Goal: Check status: Check status

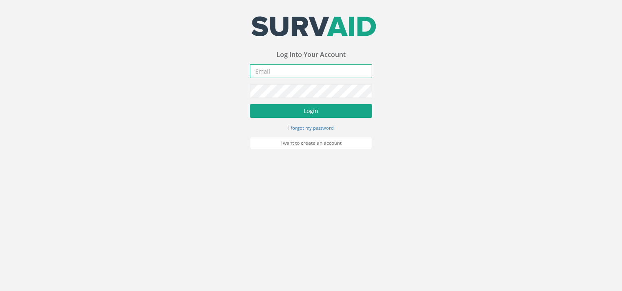
type input "[EMAIL_ADDRESS][DOMAIN_NAME]"
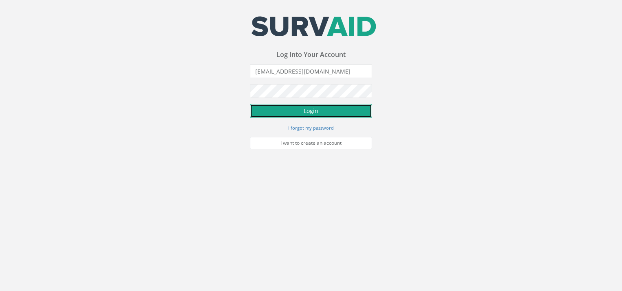
click at [273, 112] on button "Login" at bounding box center [311, 111] width 122 height 14
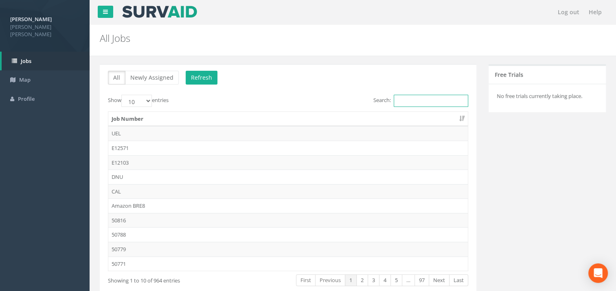
click at [416, 102] on input "Search:" at bounding box center [431, 101] width 75 height 12
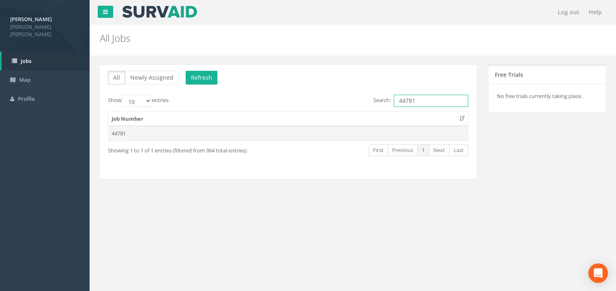
type input "44781"
click at [142, 127] on td "44781" at bounding box center [287, 133] width 359 height 15
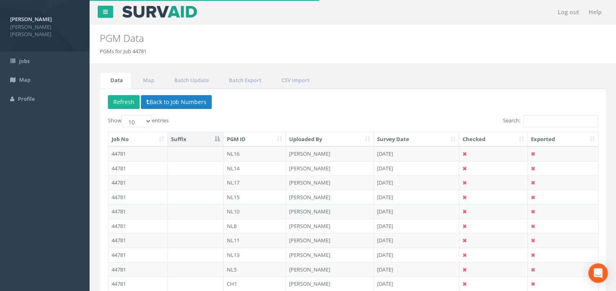
scroll to position [63, 0]
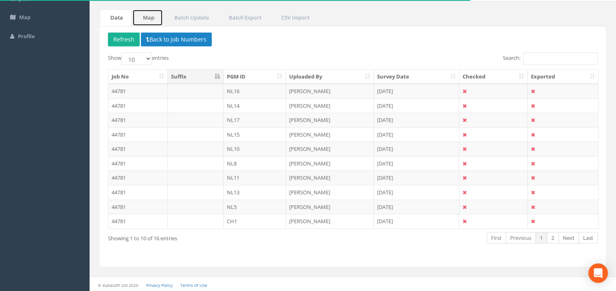
click at [150, 18] on link "Map" at bounding box center [147, 17] width 31 height 17
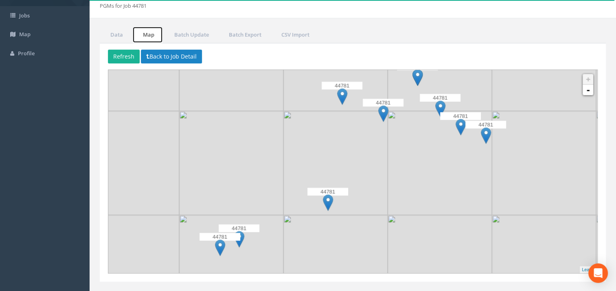
scroll to position [61, 0]
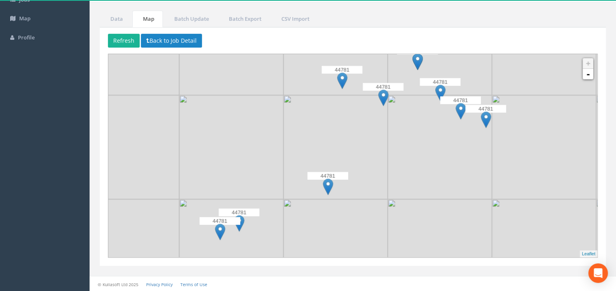
click at [380, 96] on img at bounding box center [383, 98] width 10 height 17
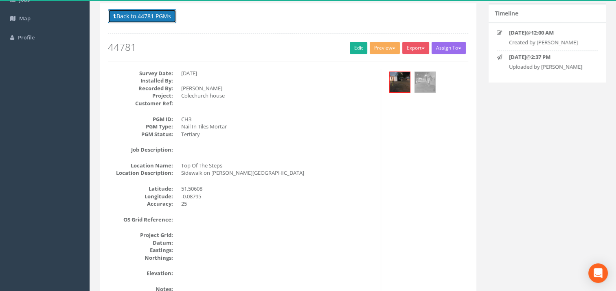
click at [129, 13] on button "Back to 44781 PGMs" at bounding box center [142, 16] width 68 height 14
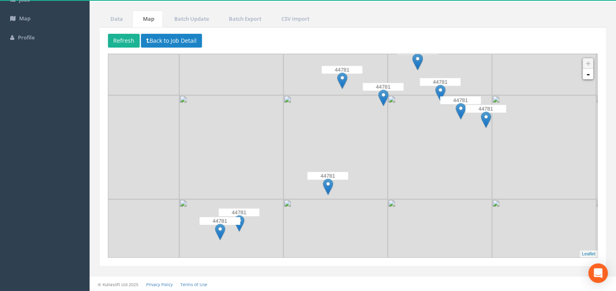
click at [383, 96] on img at bounding box center [383, 98] width 10 height 17
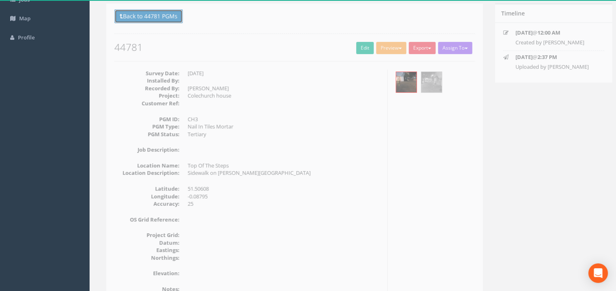
click at [120, 15] on button "Back to 44781 PGMs" at bounding box center [142, 16] width 68 height 14
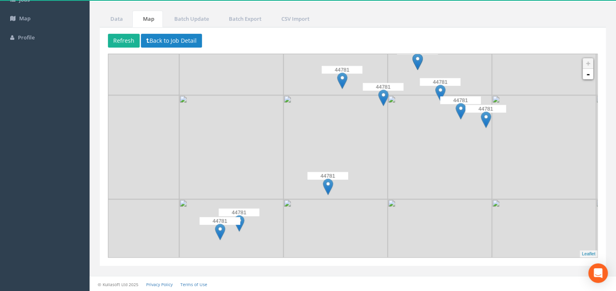
click at [342, 78] on img at bounding box center [342, 80] width 10 height 17
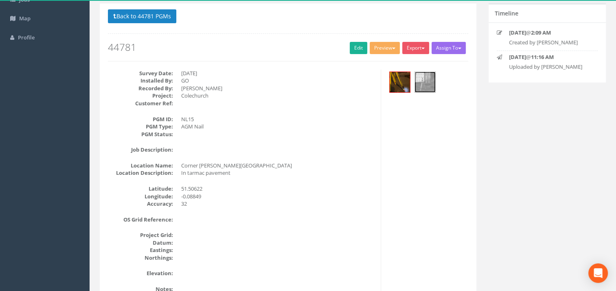
click at [428, 82] on img at bounding box center [425, 82] width 20 height 20
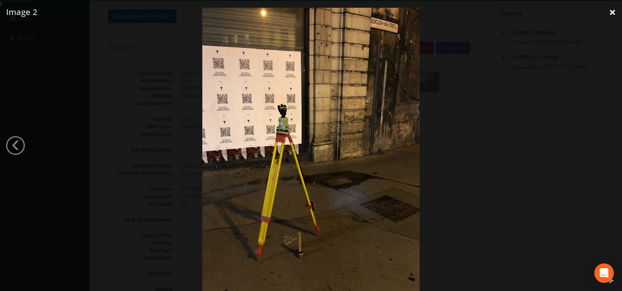
click at [610, 12] on link "×" at bounding box center [612, 12] width 19 height 24
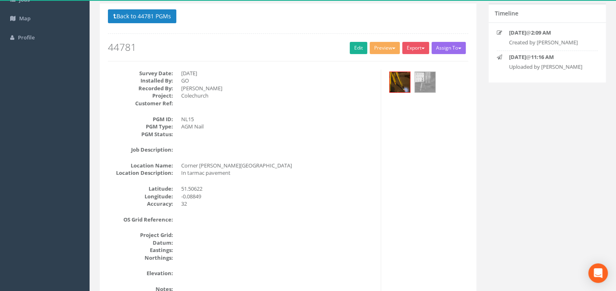
click at [385, 243] on div "Survey Date: [DATE] Installed By: GO Recorded By: [PERSON_NAME] Project: Colech…" at bounding box center [288, 194] width 373 height 248
click at [124, 11] on button "Back to 44781 PGMs" at bounding box center [142, 16] width 68 height 14
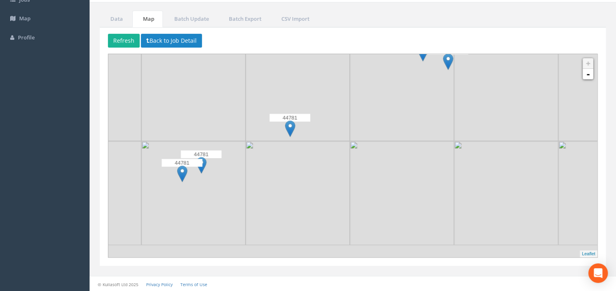
drag, startPoint x: 434, startPoint y: 217, endPoint x: 389, endPoint y: 152, distance: 78.9
click at [389, 152] on img at bounding box center [402, 193] width 104 height 104
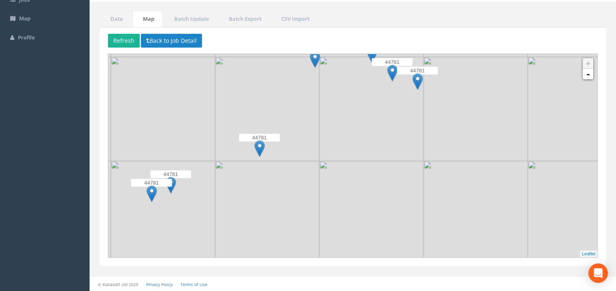
drag, startPoint x: 437, startPoint y: 182, endPoint x: 405, endPoint y: 202, distance: 38.3
click at [405, 202] on img at bounding box center [371, 213] width 104 height 104
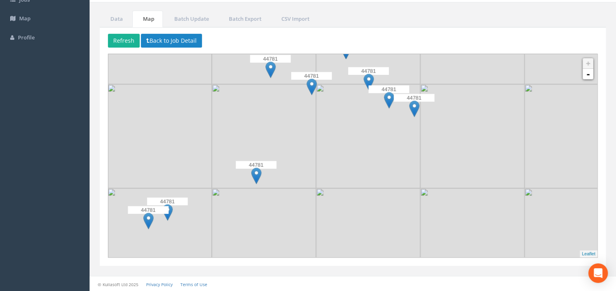
drag, startPoint x: 369, startPoint y: 145, endPoint x: 362, endPoint y: 182, distance: 38.2
click at [362, 182] on img at bounding box center [368, 136] width 104 height 104
